Goal: Information Seeking & Learning: Learn about a topic

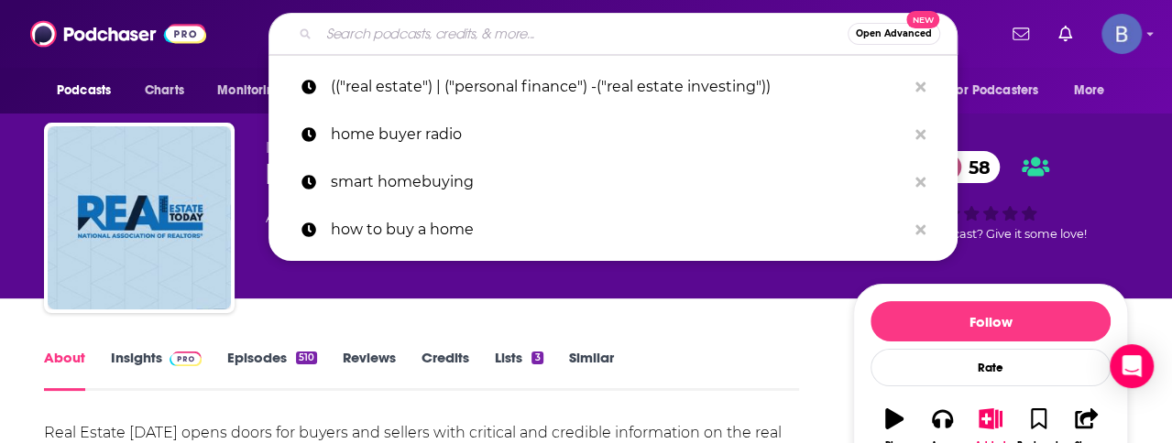
click at [370, 27] on input "Search podcasts, credits, & more..." at bounding box center [583, 33] width 529 height 29
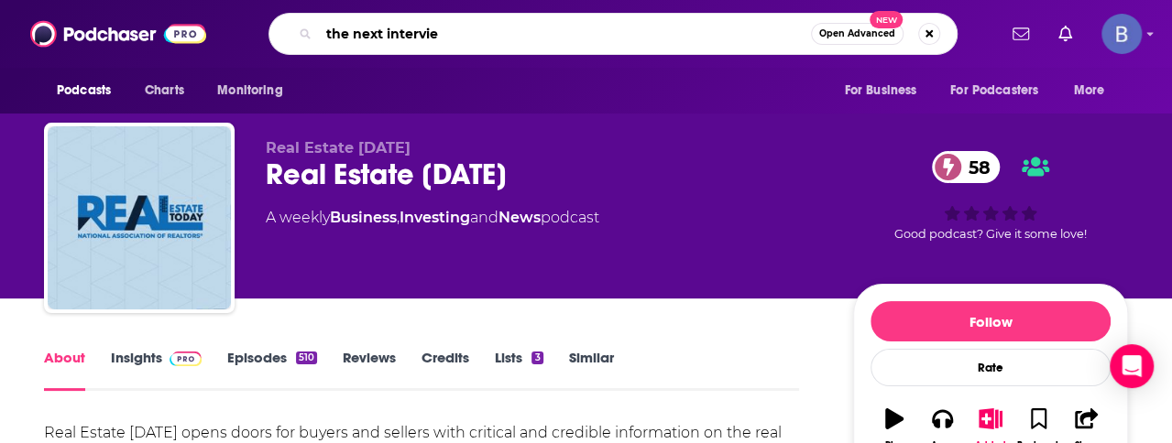
type input "the next interview"
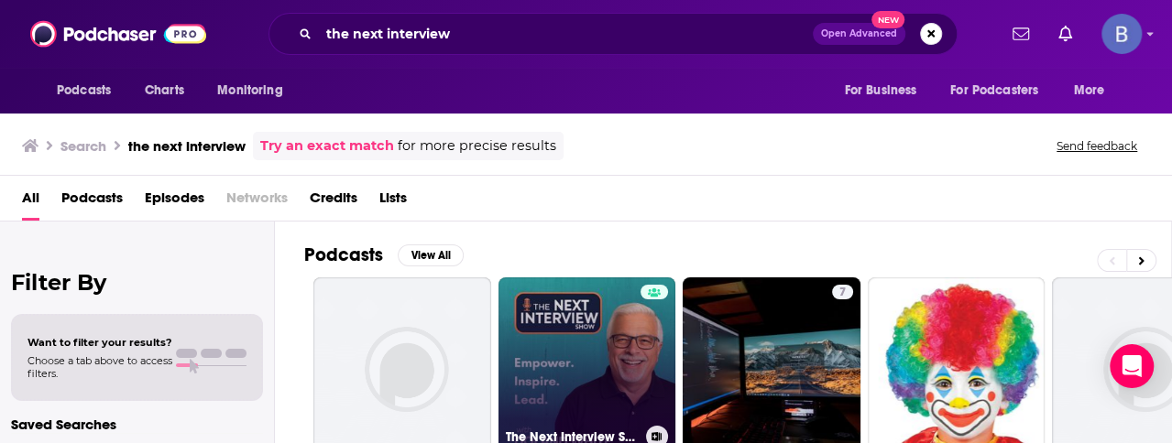
click at [561, 315] on link "The Next Interview Show" at bounding box center [587, 367] width 178 height 178
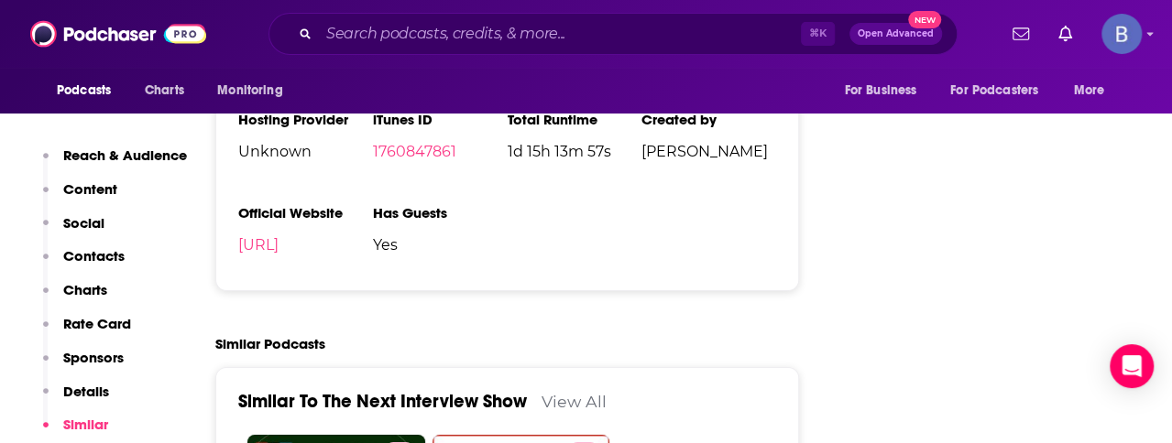
scroll to position [2819, 0]
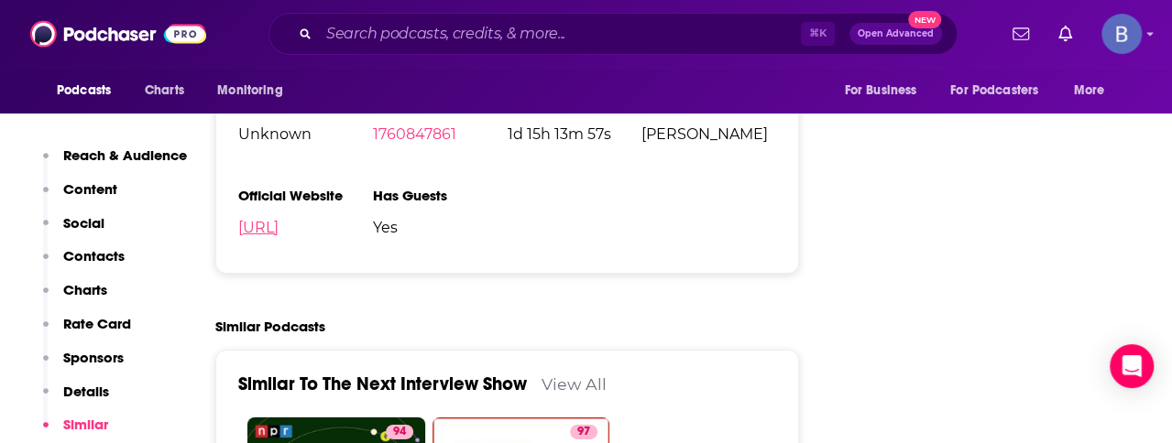
click at [279, 219] on link "[URL]" at bounding box center [258, 227] width 40 height 17
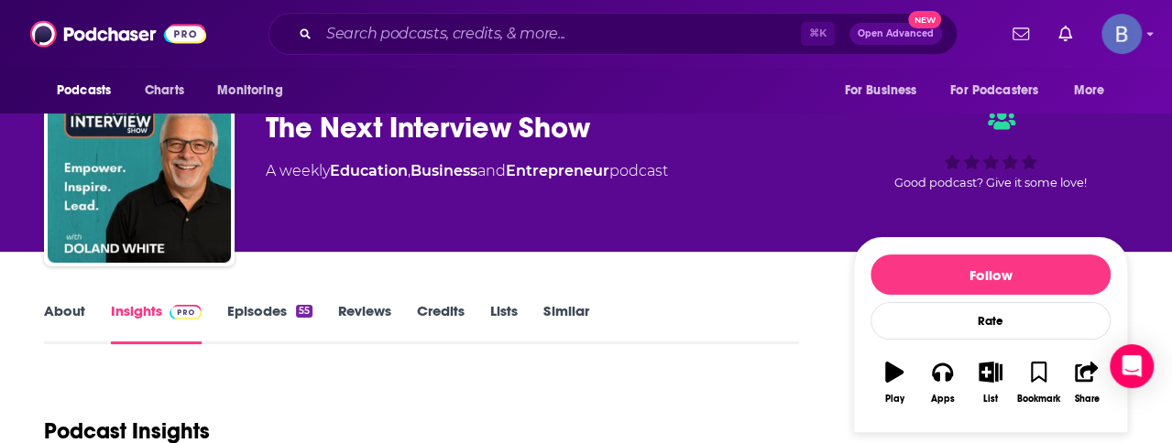
scroll to position [0, 0]
